Goal: Task Accomplishment & Management: Complete application form

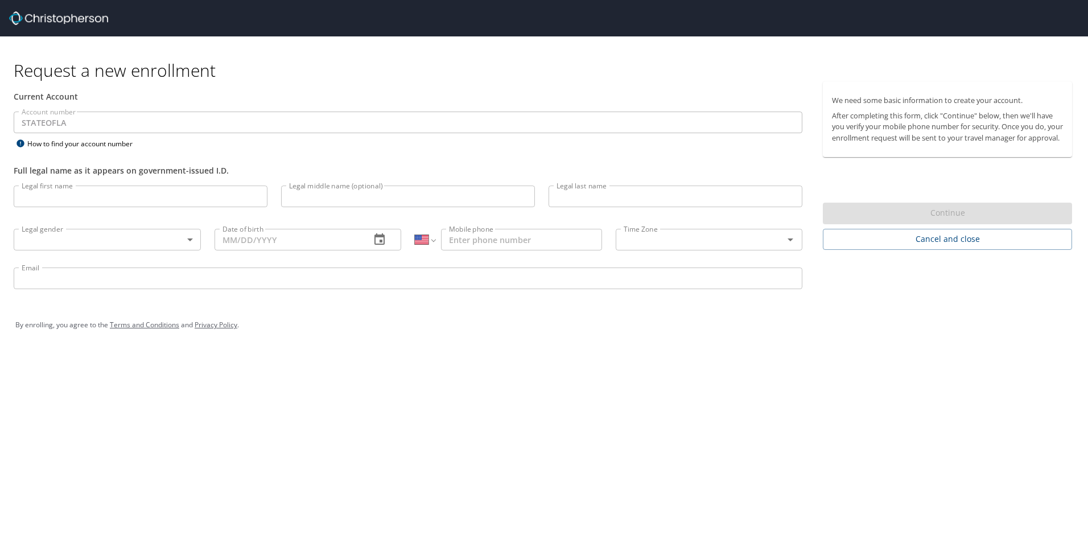
select select "US"
click at [126, 198] on input "Legal first name" at bounding box center [141, 197] width 254 height 22
type input "Jeremy"
type input "Paul"
type input "Fox"
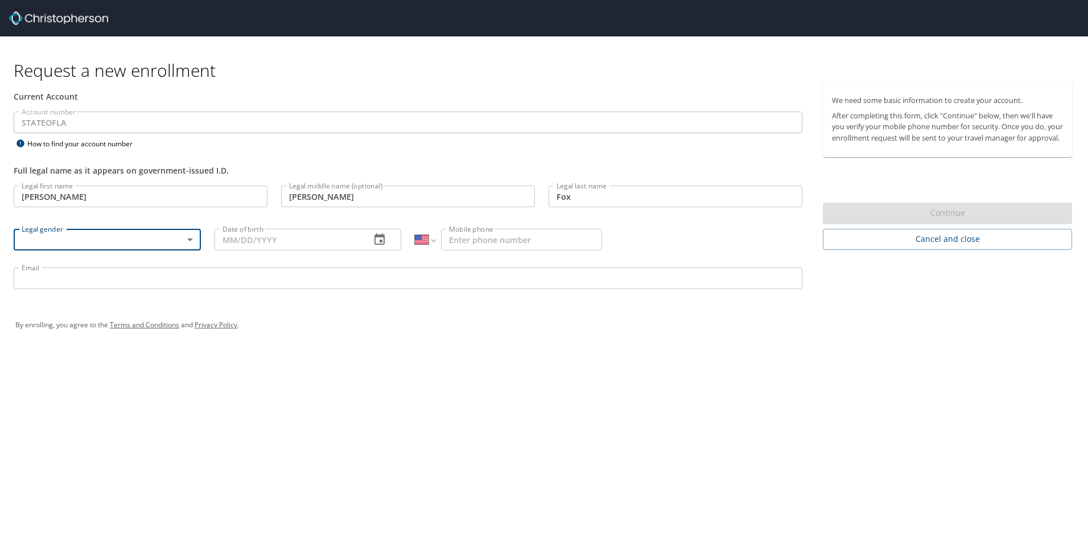
click at [188, 237] on body "Request a new enrollment Current Account Account number STATEOFLA Account numbe…" at bounding box center [544, 271] width 1088 height 543
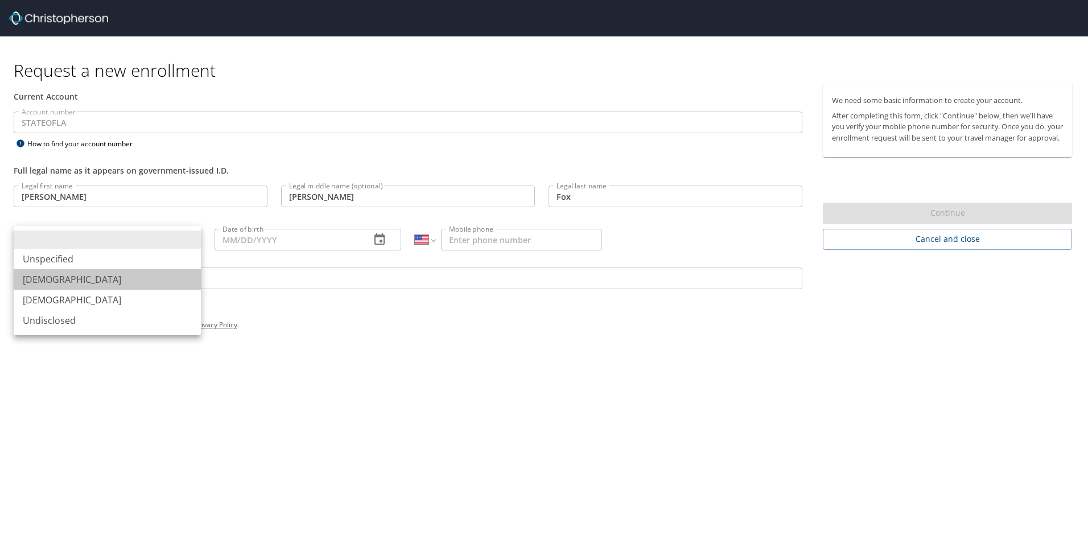
click at [137, 286] on li "Male" at bounding box center [107, 279] width 187 height 20
type input "Male"
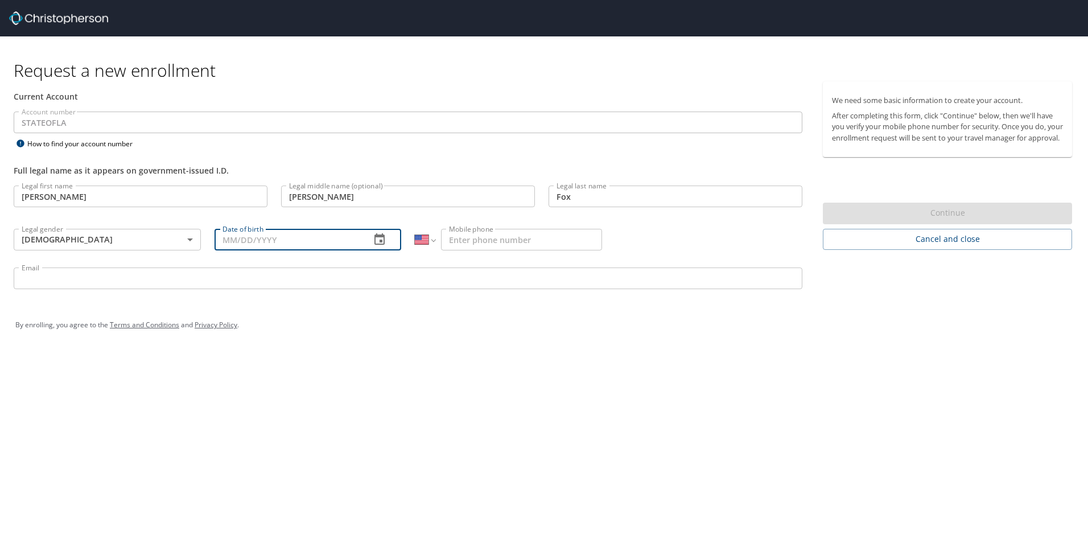
click at [245, 241] on input "Date of birth" at bounding box center [288, 240] width 147 height 22
type input "06/28/1977"
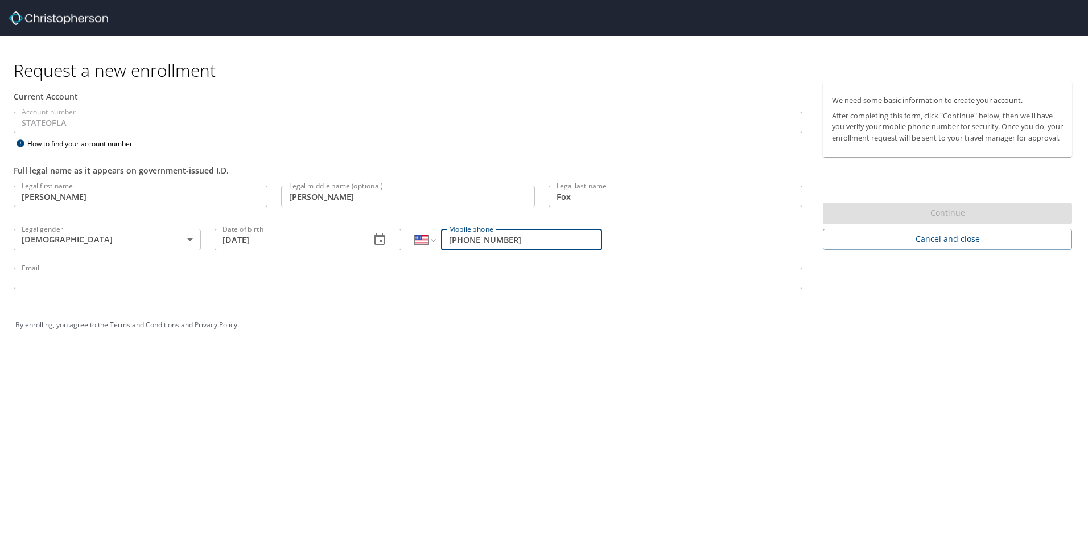
type input "(318) 828-9429"
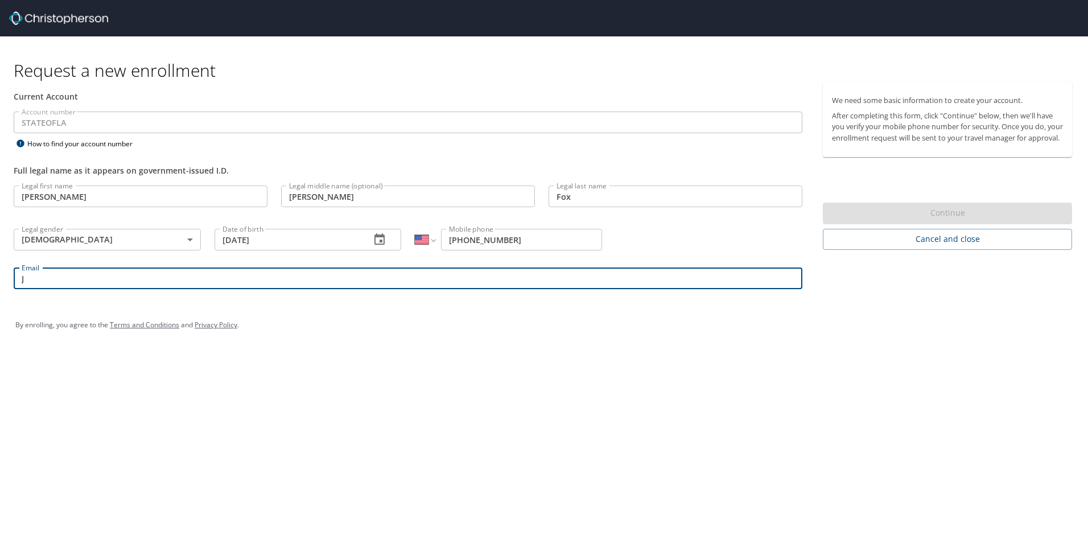
type input "Jeremy.Fox@lsuhs.edu"
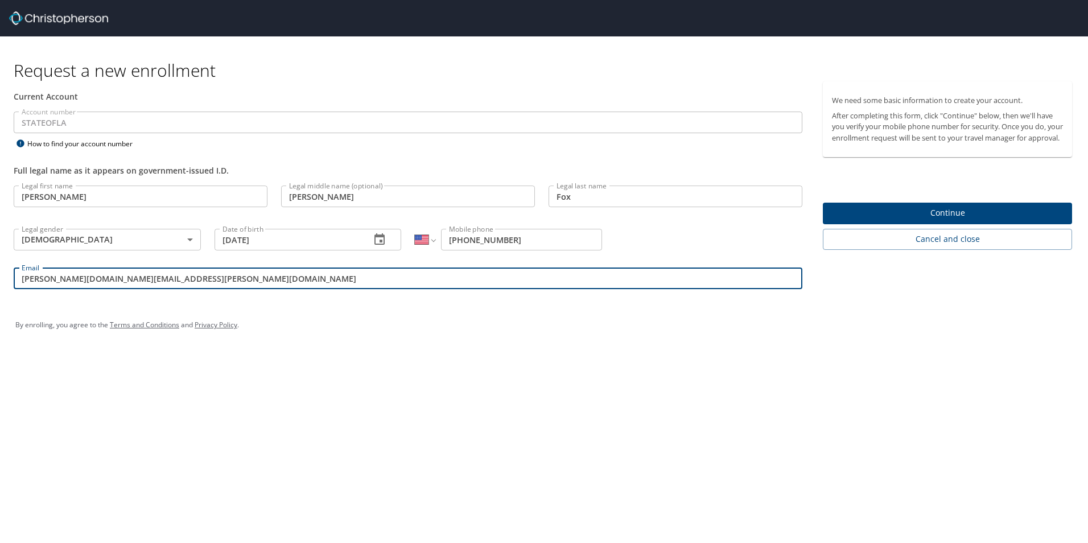
click at [896, 217] on span "Continue" at bounding box center [947, 213] width 231 height 14
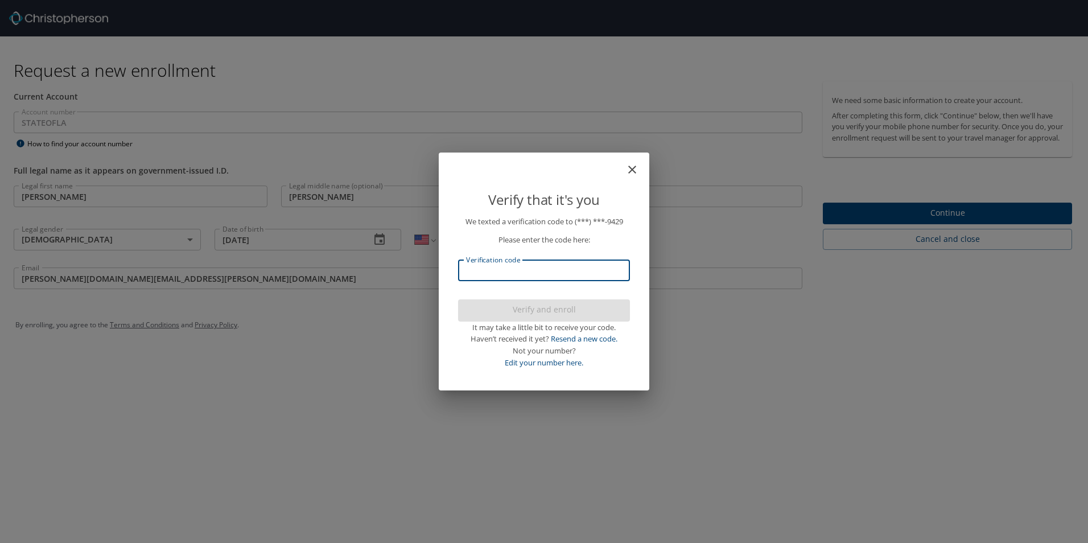
click at [563, 274] on input "Verification code" at bounding box center [544, 271] width 172 height 22
type input "637141"
click at [968, 224] on div "Verify that it's you We texted a verification code to (***) ***- 9429 Please en…" at bounding box center [544, 271] width 1088 height 543
click at [937, 219] on div "Verify that it's you We texted a verification code to (***) ***- 9429 Please en…" at bounding box center [544, 271] width 1088 height 543
click at [938, 224] on div "Verify that it's you We texted a verification code to (***) ***- 9429 Please en…" at bounding box center [544, 271] width 1088 height 543
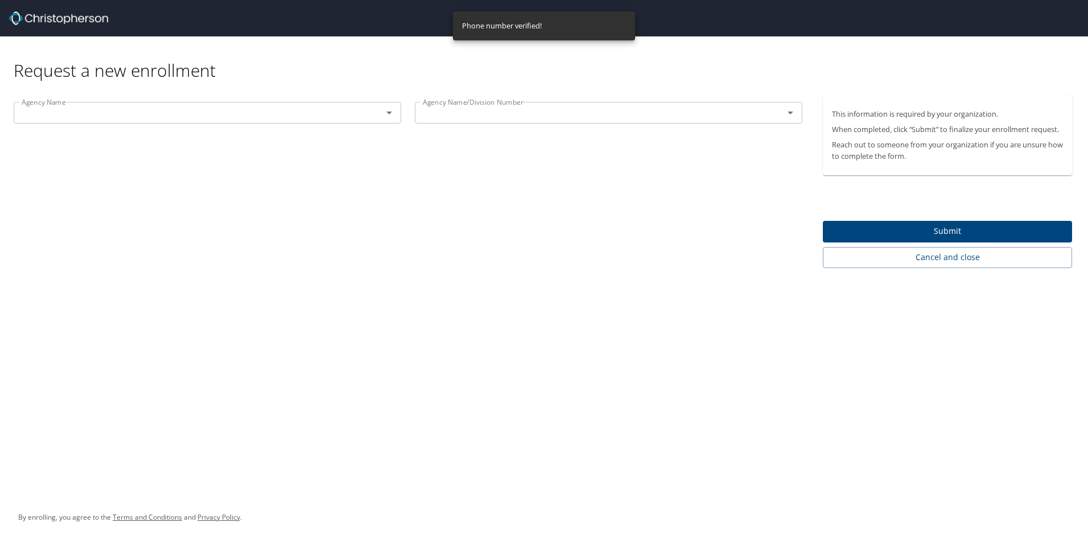
click at [392, 110] on icon "Open" at bounding box center [390, 113] width 14 height 14
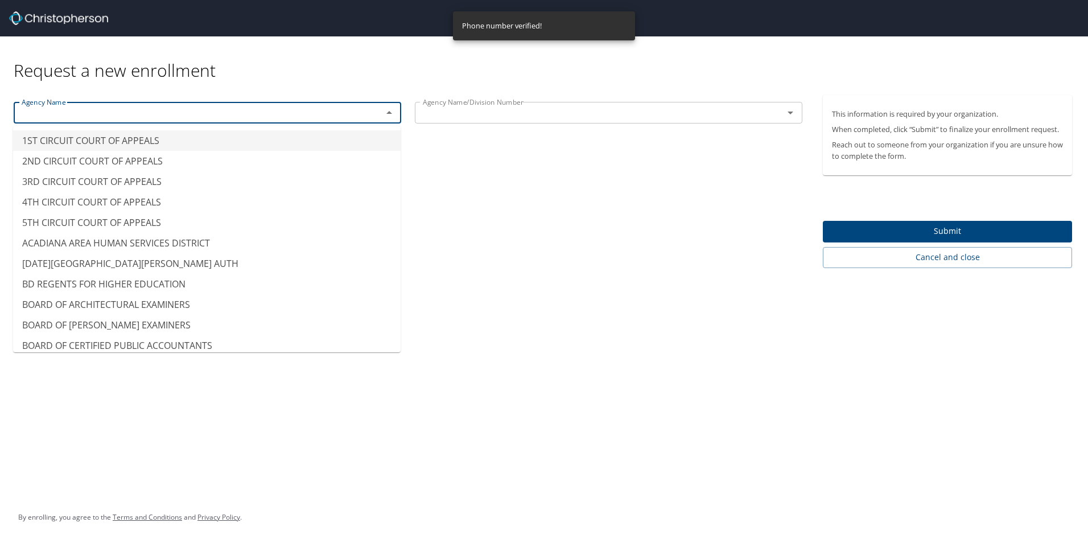
click at [515, 202] on div "Agency Name Agency Name Agency Name/Division Number Agency Name/Division Number" at bounding box center [408, 181] width 816 height 173
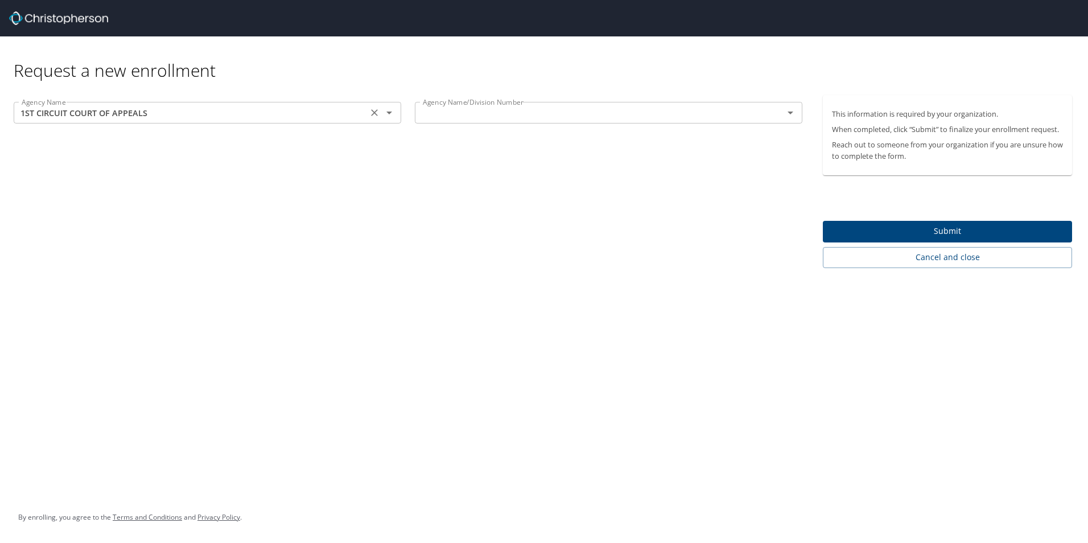
click at [354, 106] on input "1ST CIRCUIT COURT OF APPEALS" at bounding box center [190, 112] width 347 height 15
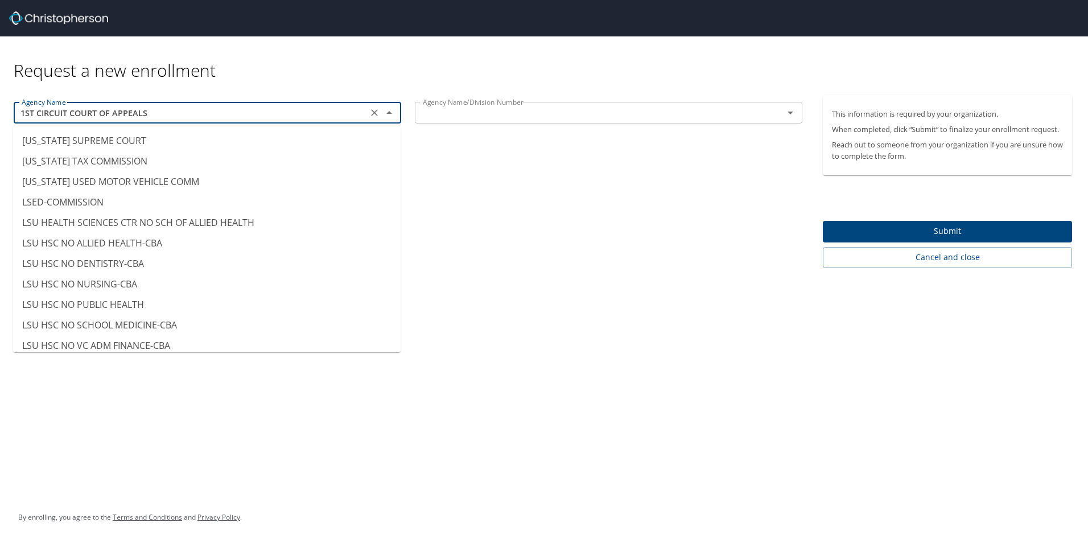
scroll to position [5672, 0]
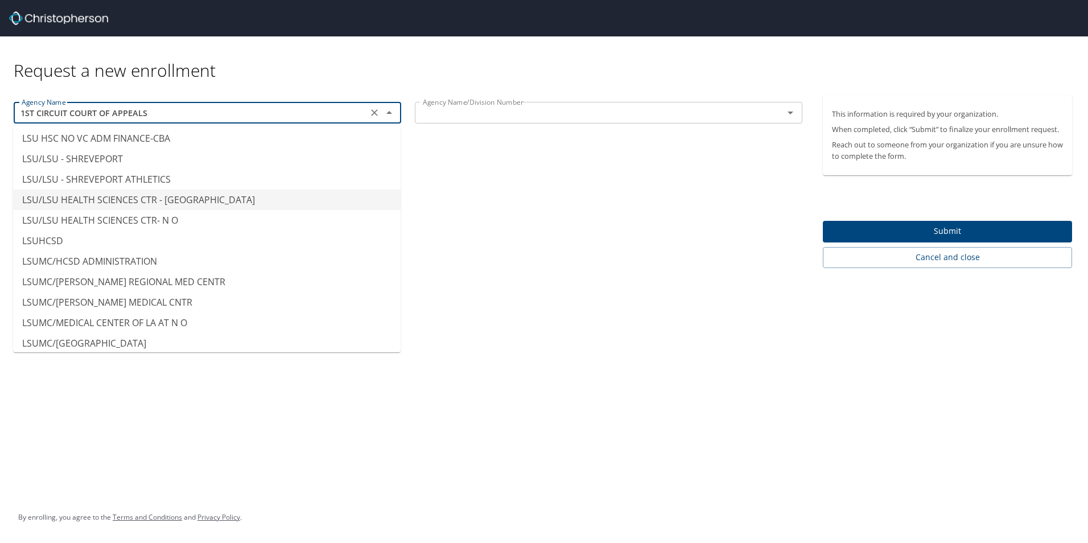
click at [315, 190] on li "LSU/LSU HEALTH SCIENCES CTR - SHREVEPORT" at bounding box center [207, 200] width 388 height 20
type input "LSU/LSU HEALTH SCIENCES CTR - SHREVEPORT"
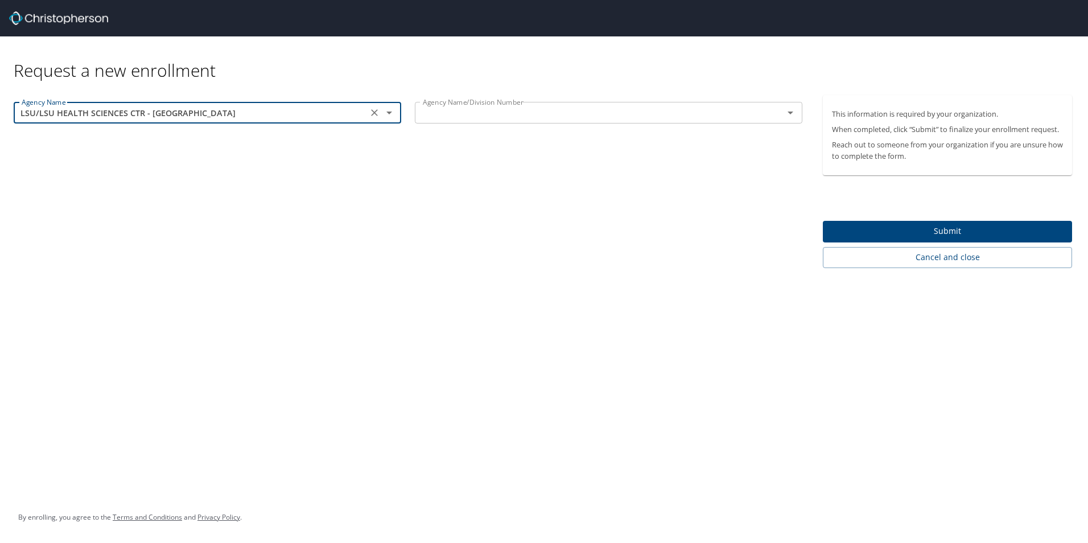
click at [790, 115] on icon "Open" at bounding box center [791, 113] width 14 height 14
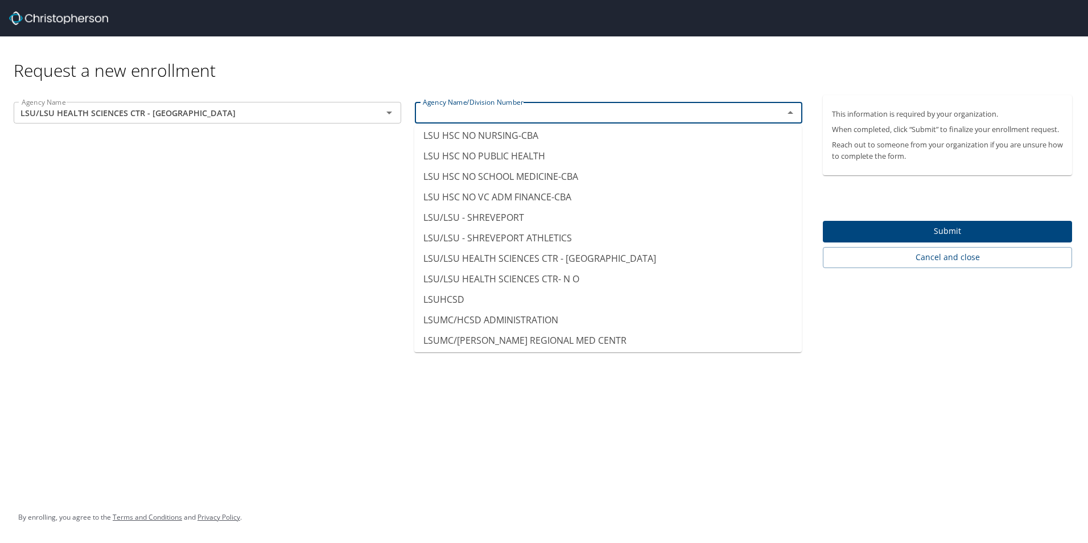
scroll to position [5662, 0]
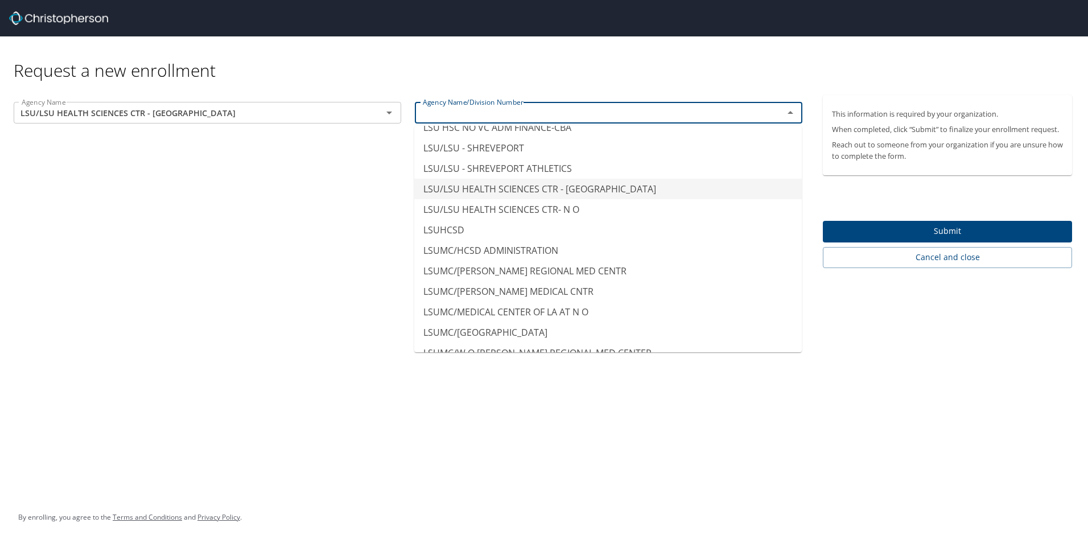
click at [718, 182] on li "LSU/LSU HEALTH SCIENCES CTR - SHREVEPORT" at bounding box center [608, 189] width 388 height 20
type input "LSU/LSU HEALTH SCIENCES CTR - SHREVEPORT"
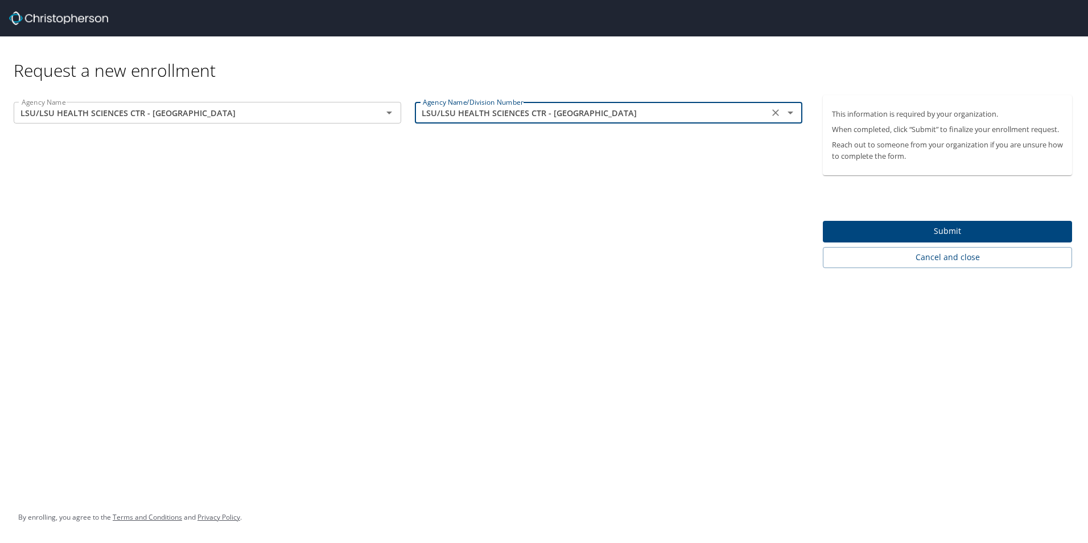
click at [960, 229] on span "Submit" at bounding box center [947, 231] width 231 height 14
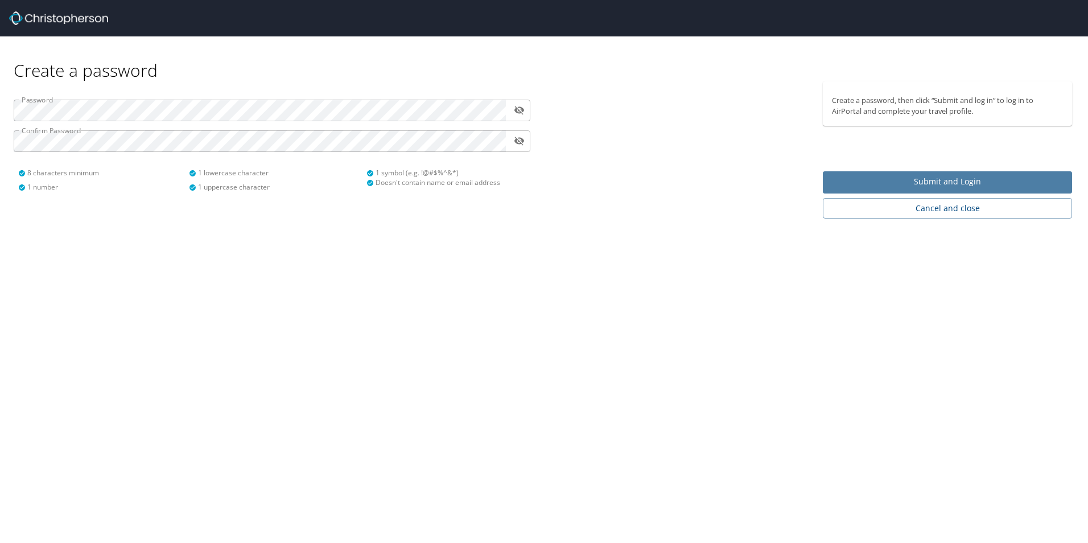
click at [975, 184] on span "Submit and Login" at bounding box center [947, 182] width 231 height 14
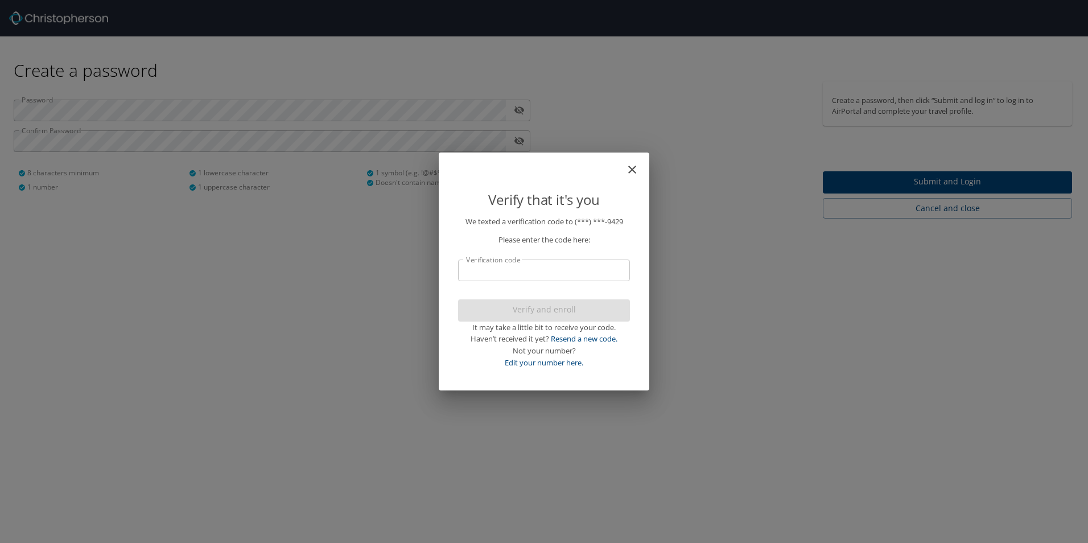
click at [574, 275] on input "Verification code" at bounding box center [544, 271] width 172 height 22
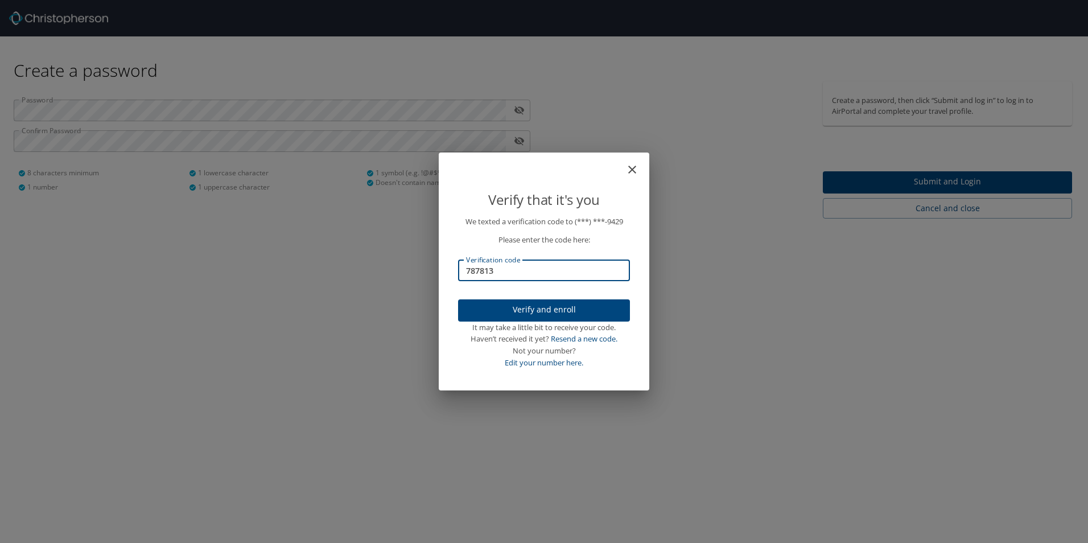
type input "787813"
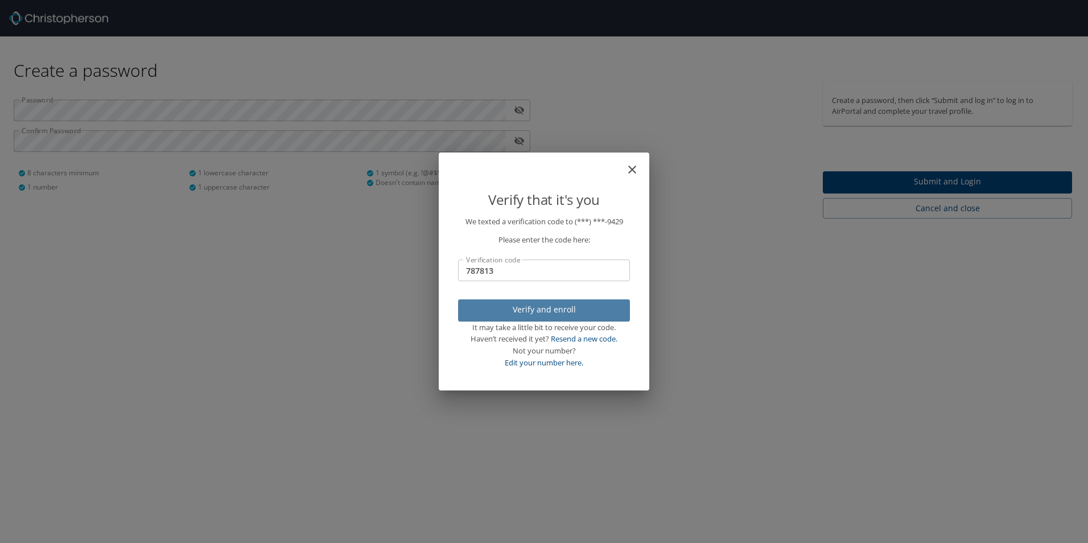
click at [558, 310] on span "Verify and enroll" at bounding box center [544, 310] width 154 height 14
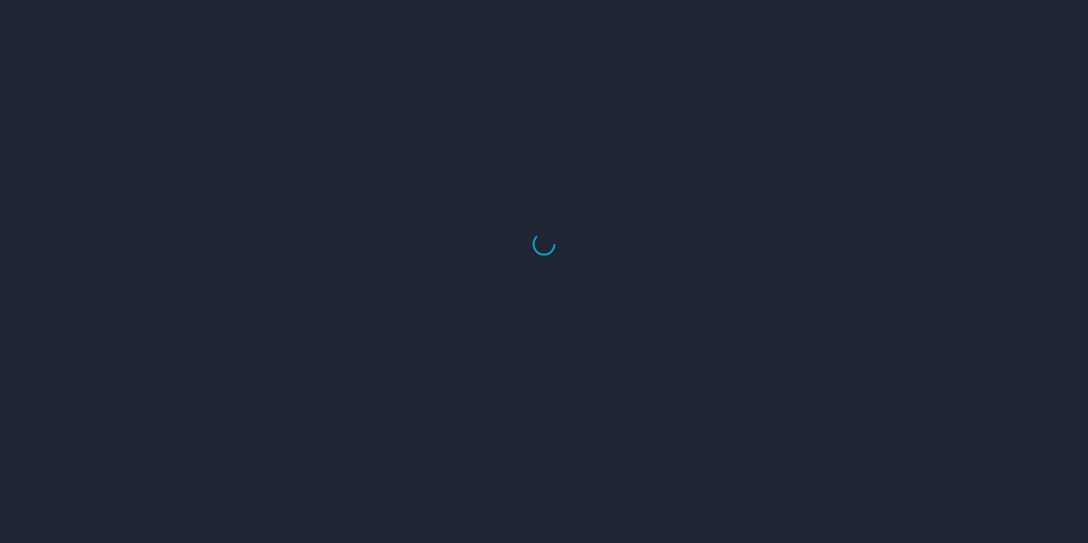
select select "US"
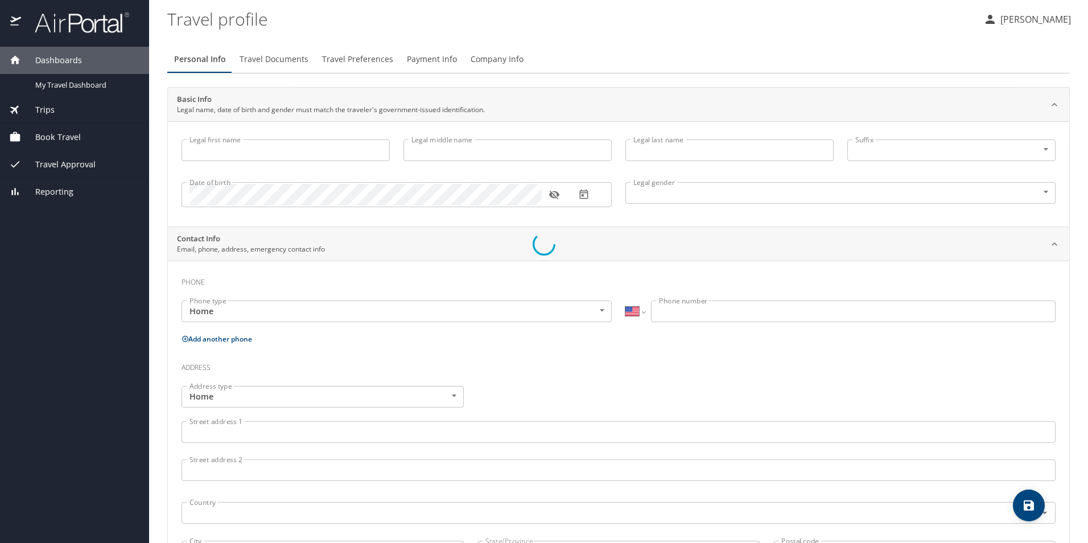
type input "Jeremy"
type input "Paul"
type input "Fox"
type input "Male"
select select "US"
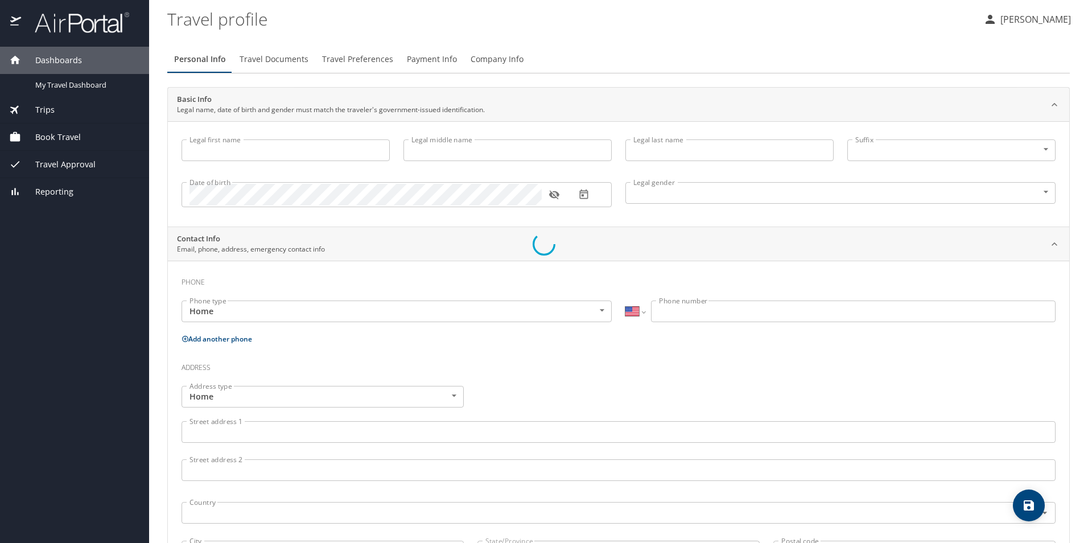
select select "US"
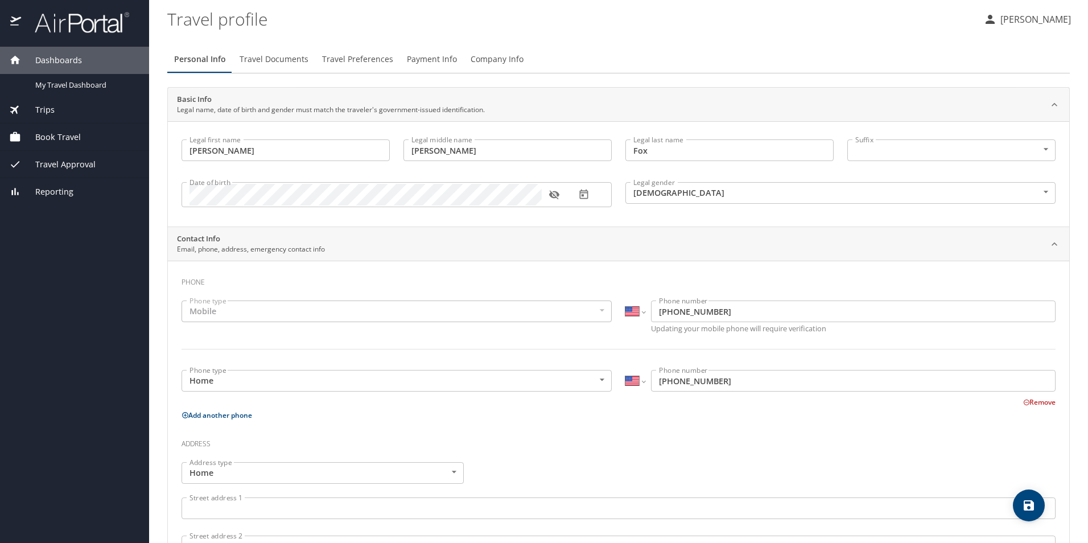
click at [272, 57] on span "Travel Documents" at bounding box center [274, 59] width 69 height 14
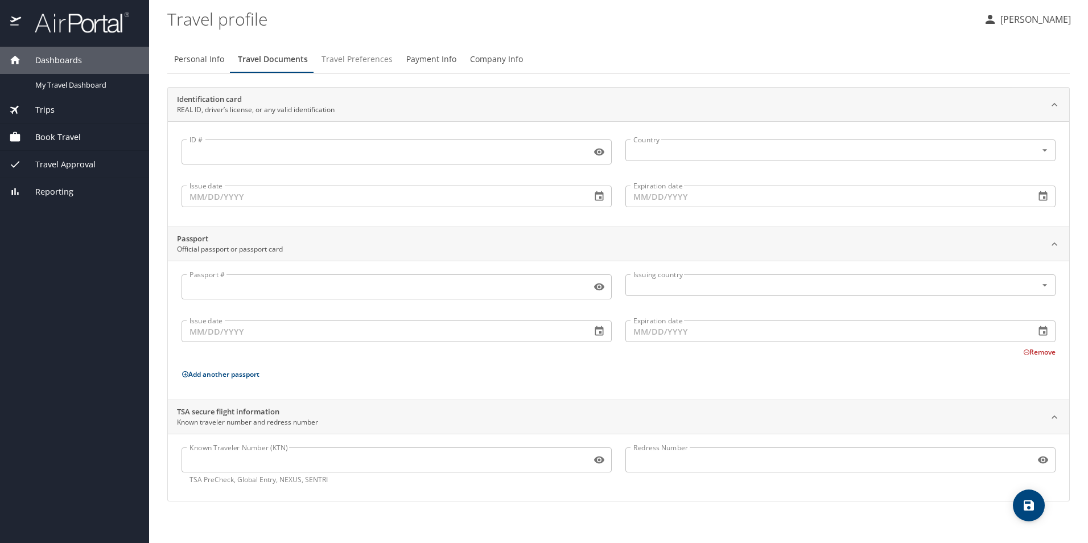
click at [322, 58] on span "Travel Preferences" at bounding box center [357, 59] width 71 height 14
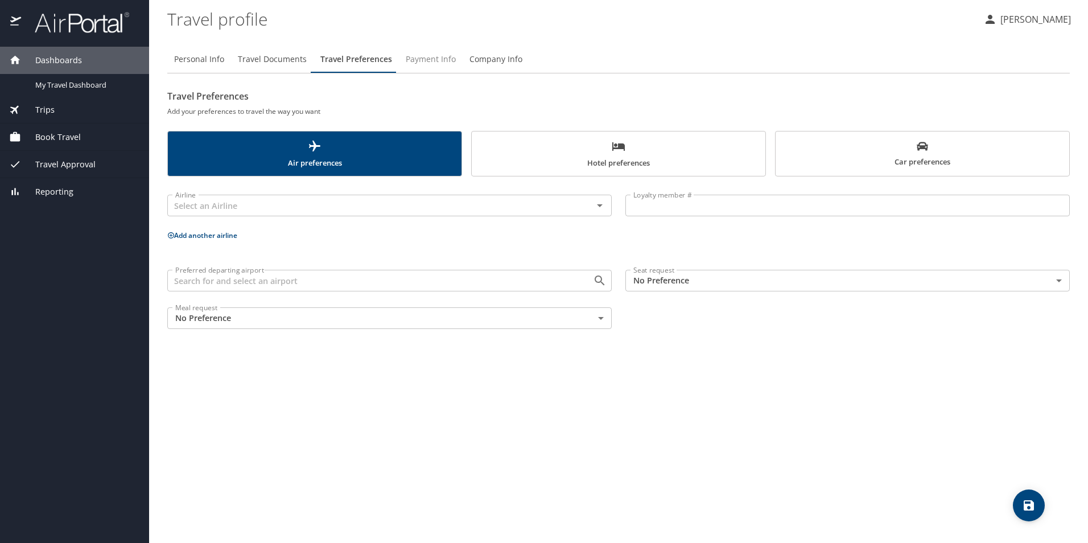
click at [413, 60] on span "Payment Info" at bounding box center [431, 59] width 50 height 14
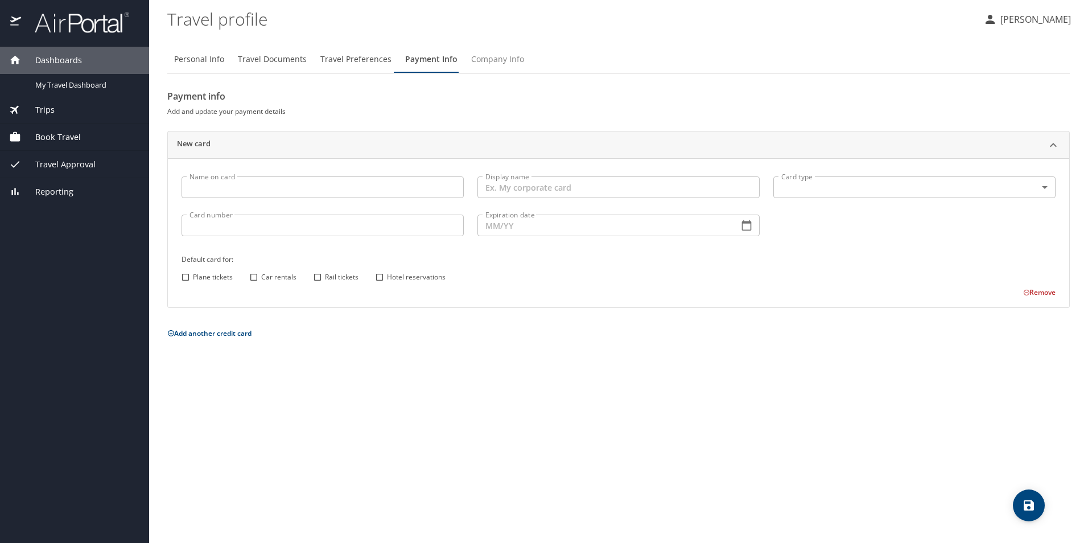
click at [485, 62] on span "Company Info" at bounding box center [497, 59] width 53 height 14
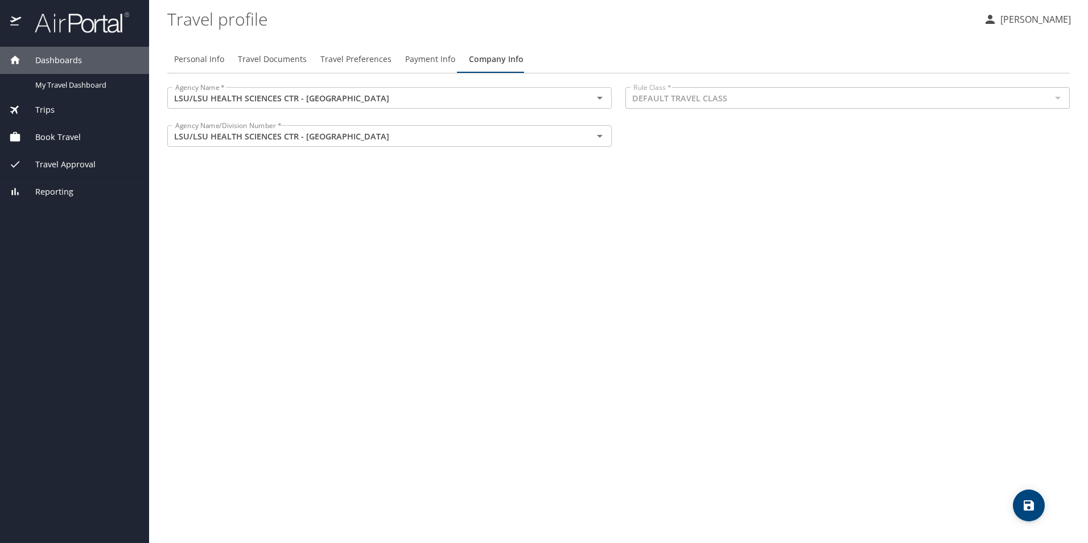
click at [108, 114] on div "Trips" at bounding box center [74, 110] width 131 height 13
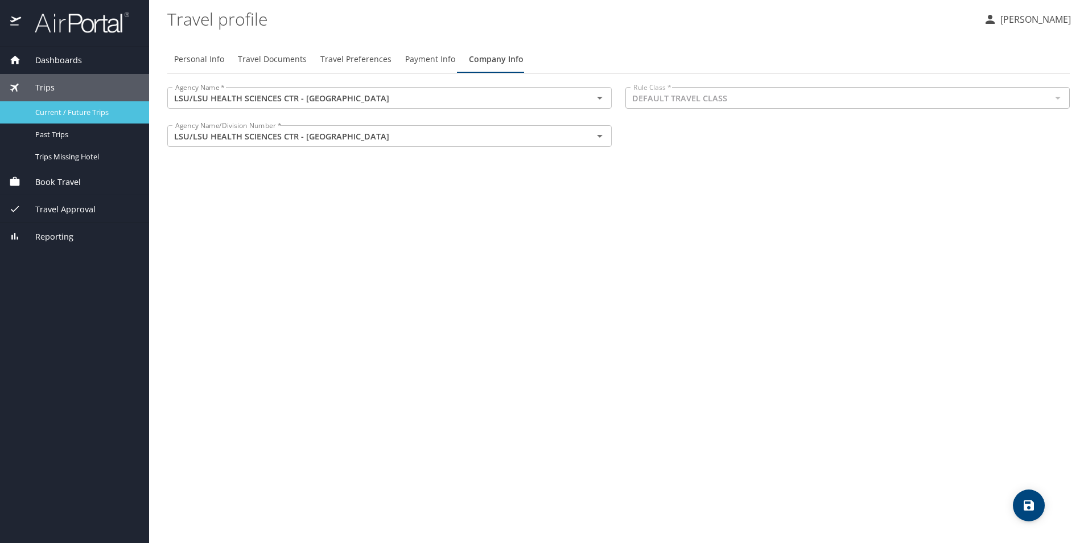
click at [108, 114] on span "Current / Future Trips" at bounding box center [85, 112] width 100 height 11
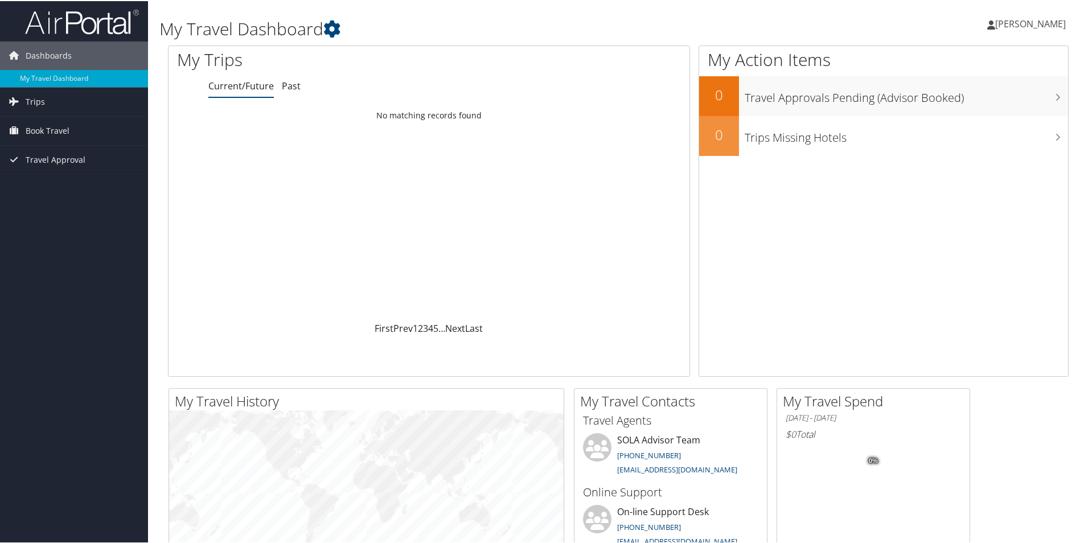
click at [1028, 26] on span "[PERSON_NAME]" at bounding box center [1030, 23] width 71 height 13
click at [964, 183] on link "Sign Out" at bounding box center [999, 185] width 127 height 19
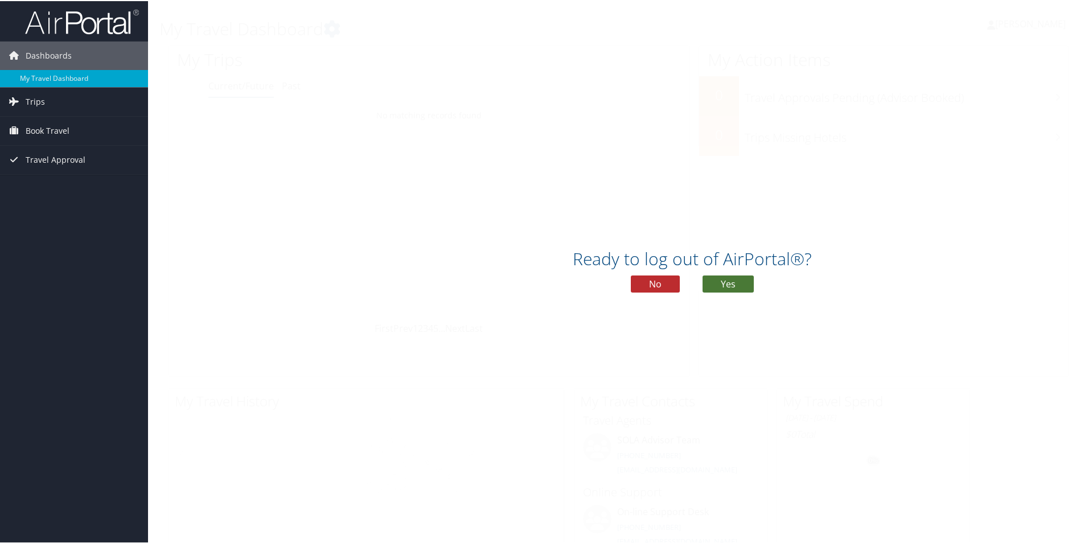
click at [731, 287] on button "Yes" at bounding box center [727, 282] width 51 height 17
